Goal: Navigation & Orientation: Find specific page/section

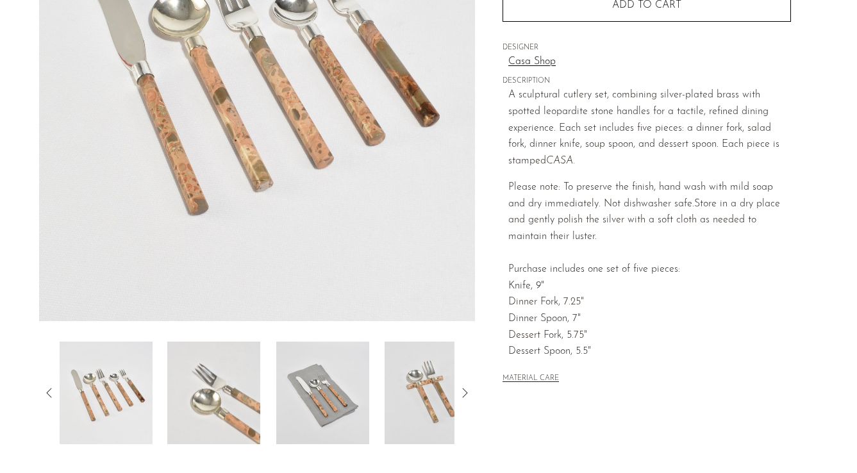
scroll to position [361, 0]
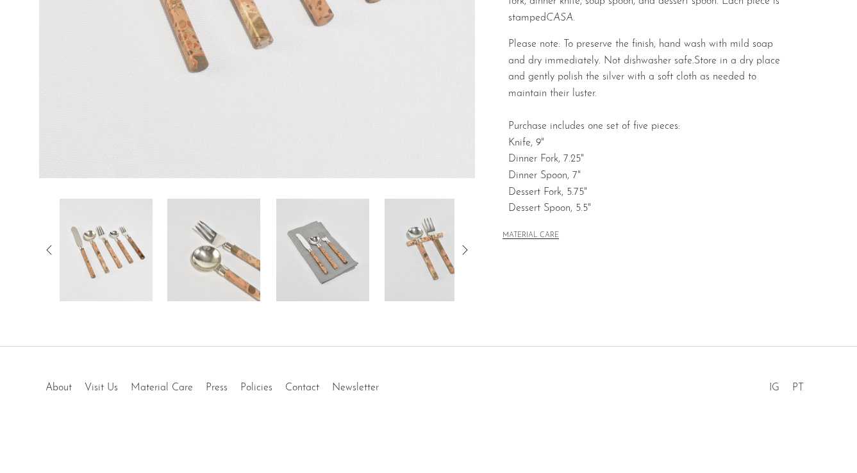
click at [357, 393] on div at bounding box center [428, 374] width 246 height 45
click at [354, 384] on div at bounding box center [428, 374] width 246 height 45
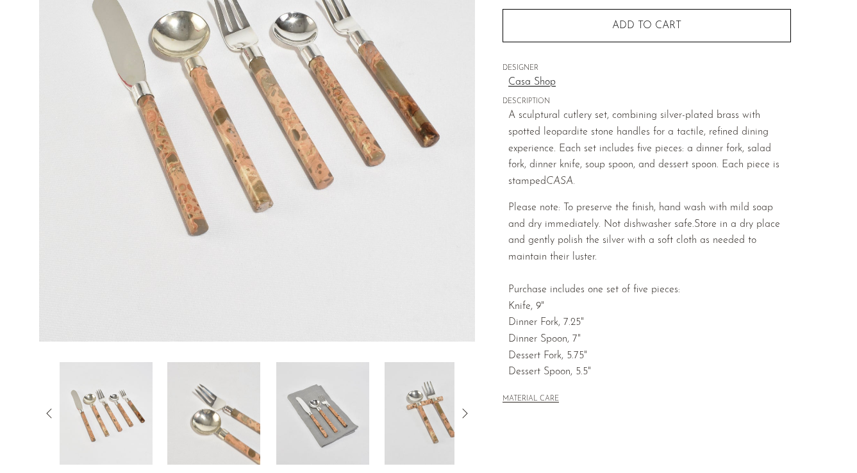
scroll to position [0, 0]
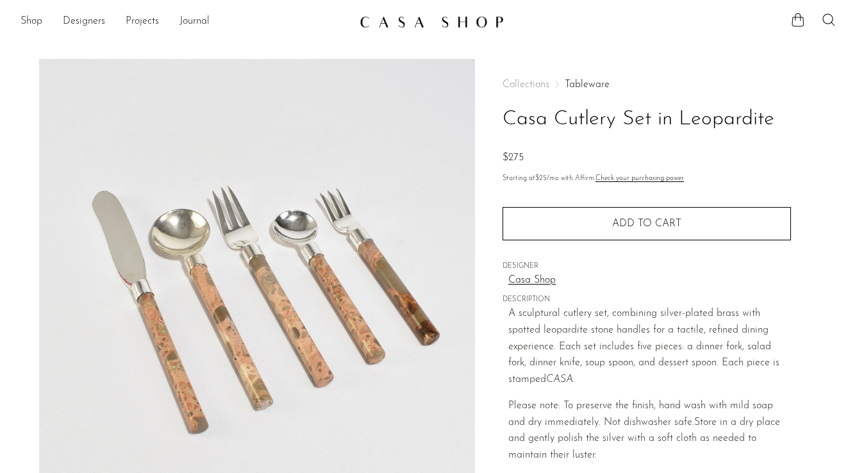
click at [398, 25] on img at bounding box center [431, 21] width 144 height 13
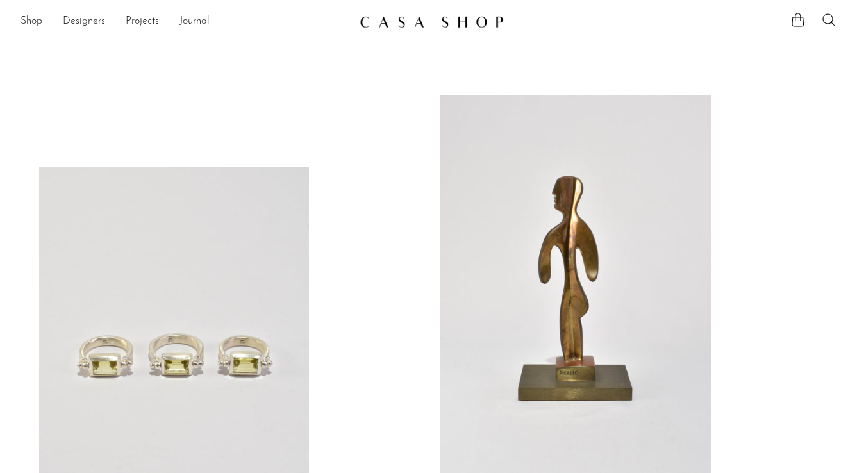
click at [418, 26] on img at bounding box center [431, 21] width 144 height 13
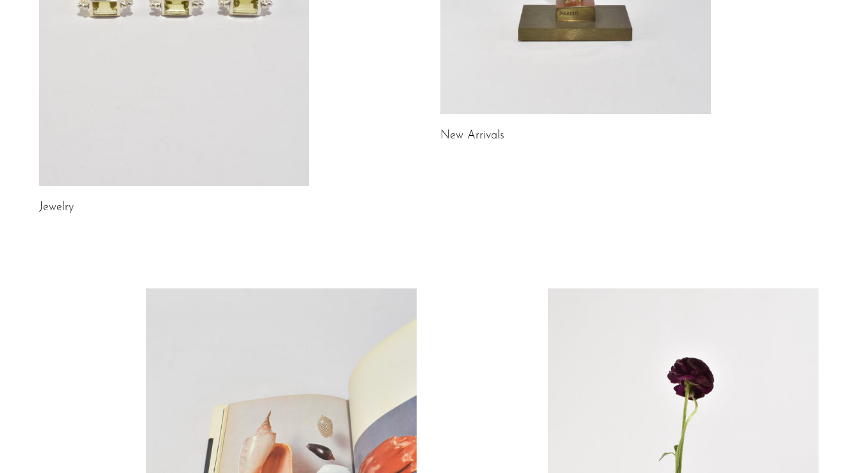
scroll to position [773, 0]
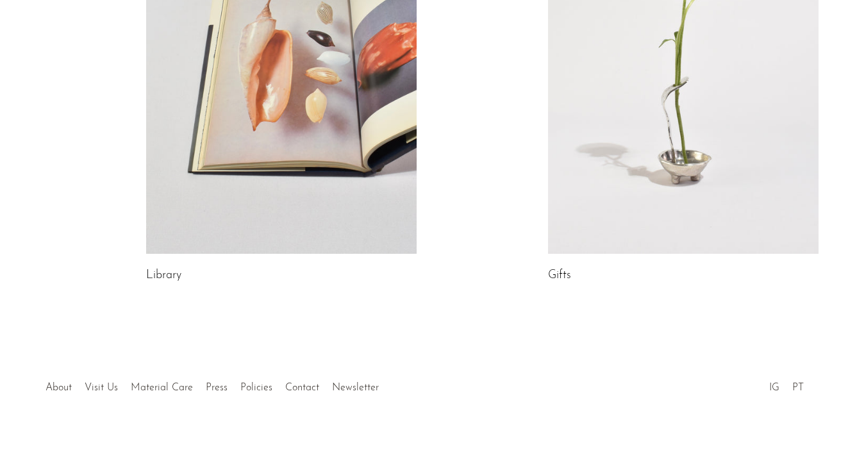
click at [341, 387] on div at bounding box center [428, 374] width 246 height 45
click at [309, 386] on div at bounding box center [428, 374] width 246 height 45
click at [296, 386] on link "Contact" at bounding box center [302, 388] width 34 height 10
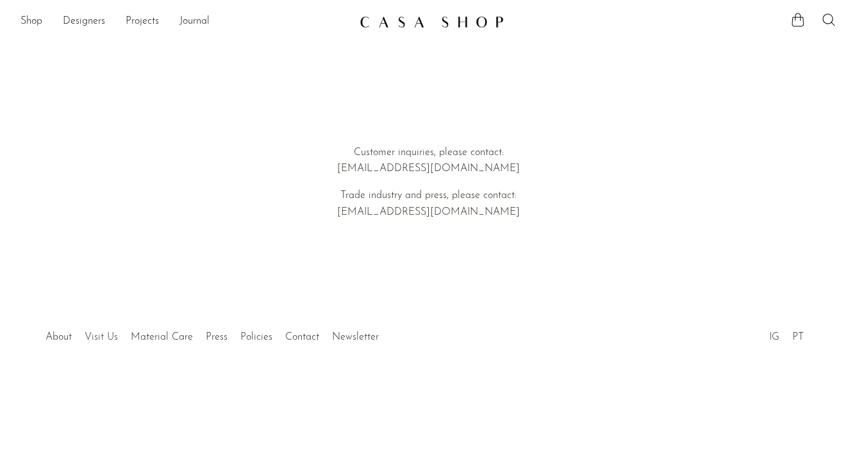
click at [99, 339] on link "Visit Us" at bounding box center [101, 337] width 33 height 10
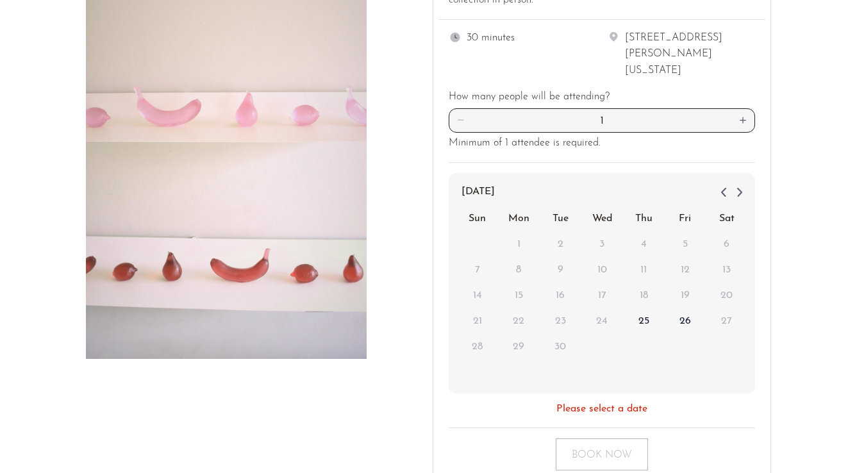
scroll to position [325, 0]
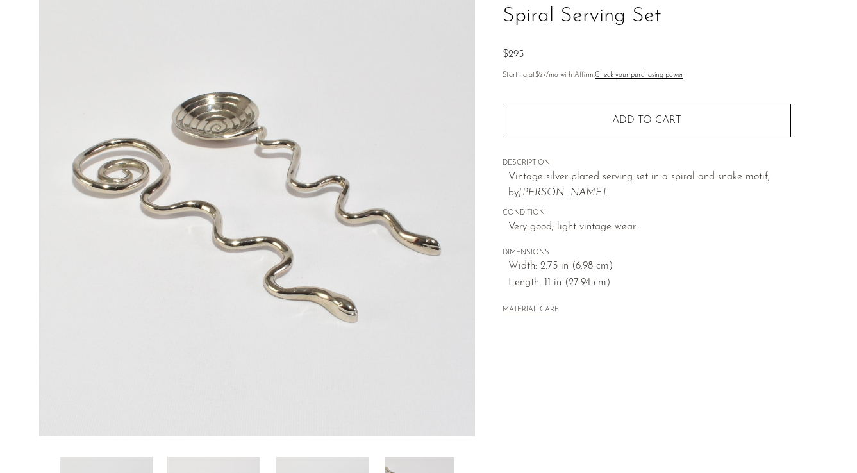
scroll to position [60, 0]
